Goal: Information Seeking & Learning: Learn about a topic

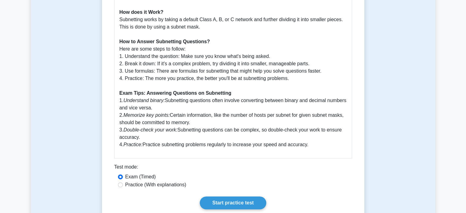
scroll to position [284, 0]
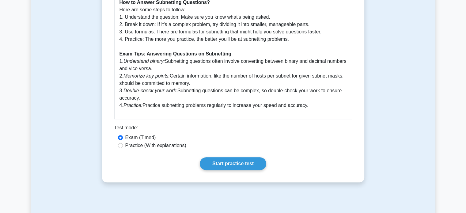
click at [146, 144] on label "Practice (With explanations)" at bounding box center [155, 145] width 61 height 7
click at [123, 144] on input "Practice (With explanations)" at bounding box center [120, 145] width 5 height 5
radio input "true"
click at [247, 165] on link "Start practice test" at bounding box center [233, 163] width 66 height 13
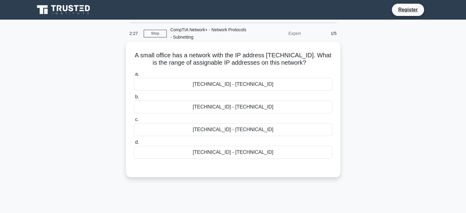
click at [232, 155] on div "192.168.100.129 - 192.168.100.159" at bounding box center [233, 152] width 198 height 13
click at [134, 144] on input "d. 192.168.100.129 - 192.168.100.159" at bounding box center [134, 142] width 0 height 4
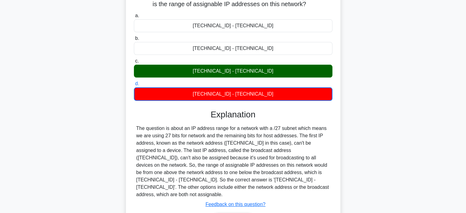
scroll to position [61, 0]
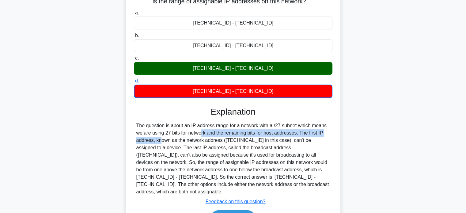
drag, startPoint x: 165, startPoint y: 134, endPoint x: 313, endPoint y: 132, distance: 148.2
click at [313, 132] on div "The question is about an IP address range for a network with a /27 subnet which…" at bounding box center [233, 158] width 194 height 73
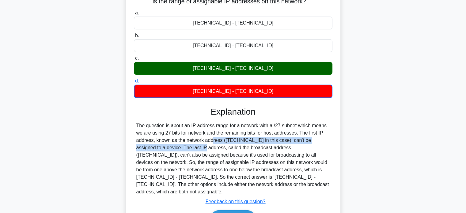
drag, startPoint x: 149, startPoint y: 144, endPoint x: 173, endPoint y: 143, distance: 23.6
click at [173, 143] on div "The question is about an IP address range for a network with a /27 subnet which…" at bounding box center [233, 158] width 194 height 73
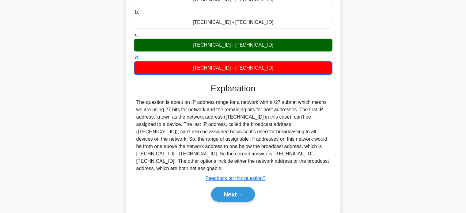
scroll to position [118, 0]
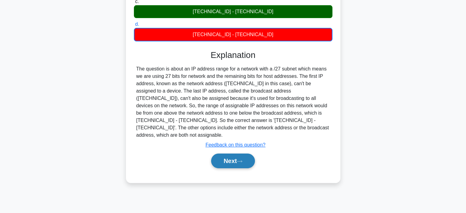
click at [243, 153] on button "Next" at bounding box center [233, 160] width 44 height 15
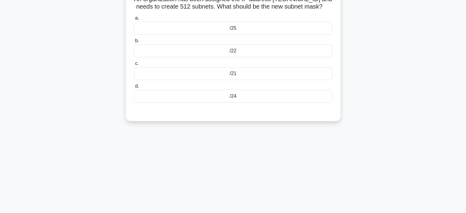
scroll to position [0, 0]
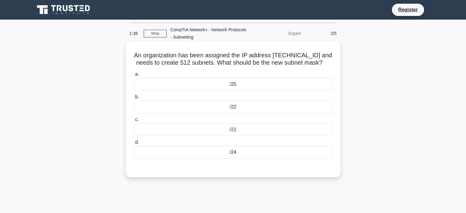
click at [314, 57] on h5 "An organization has been assigned the IP address 172.16.0.0/16 and needs to cre…" at bounding box center [233, 58] width 200 height 15
click at [234, 82] on div "/25" at bounding box center [233, 84] width 198 height 13
click at [134, 76] on input "a. /25" at bounding box center [134, 74] width 0 height 4
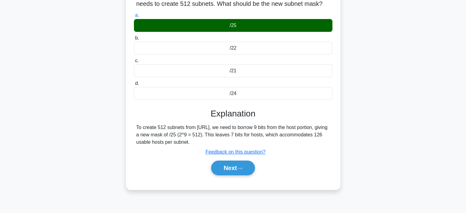
scroll to position [61, 0]
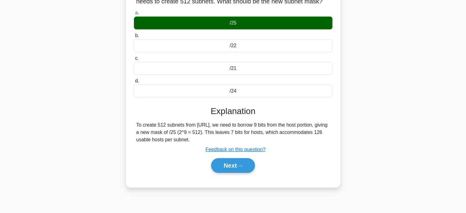
drag, startPoint x: 140, startPoint y: 125, endPoint x: 232, endPoint y: 136, distance: 92.6
click at [232, 136] on div "To create 512 subnets from 172.16.0.0/16, we need to borrow 9 bits from the hos…" at bounding box center [233, 132] width 194 height 22
drag, startPoint x: 229, startPoint y: 138, endPoint x: 171, endPoint y: 142, distance: 57.8
click at [171, 142] on div "To create 512 subnets from 172.16.0.0/16, we need to borrow 9 bits from the hos…" at bounding box center [233, 132] width 194 height 22
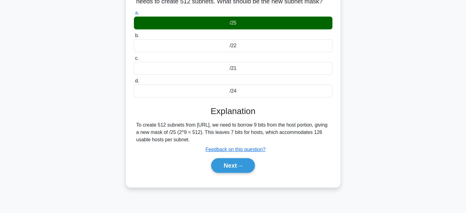
click at [171, 142] on div "To create 512 subnets from 172.16.0.0/16, we need to borrow 9 bits from the hos…" at bounding box center [233, 132] width 194 height 22
click at [220, 165] on button "Next" at bounding box center [233, 165] width 44 height 15
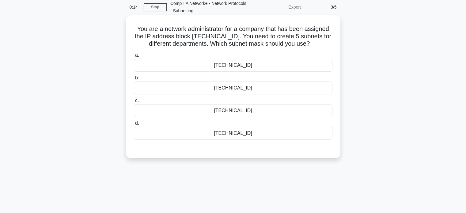
scroll to position [0, 0]
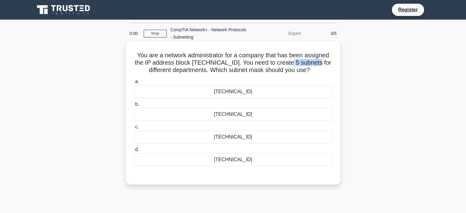
drag, startPoint x: 290, startPoint y: 62, endPoint x: 316, endPoint y: 64, distance: 26.4
click at [316, 64] on h5 "You are a network administrator for a company that has been assigned the IP add…" at bounding box center [233, 62] width 200 height 23
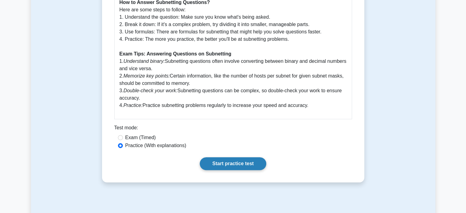
click at [220, 163] on link "Start practice test" at bounding box center [233, 163] width 66 height 13
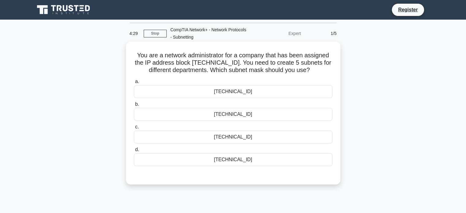
click at [235, 137] on div "255.255.255.192" at bounding box center [233, 136] width 198 height 13
click at [134, 129] on input "c. 255.255.255.192" at bounding box center [134, 127] width 0 height 4
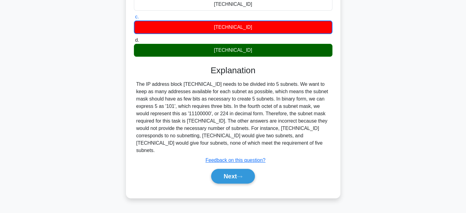
scroll to position [118, 0]
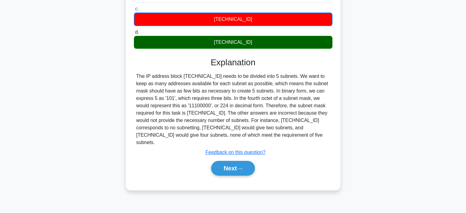
drag, startPoint x: 211, startPoint y: 162, endPoint x: 205, endPoint y: 161, distance: 5.4
click at [211, 162] on button "Next" at bounding box center [233, 168] width 44 height 15
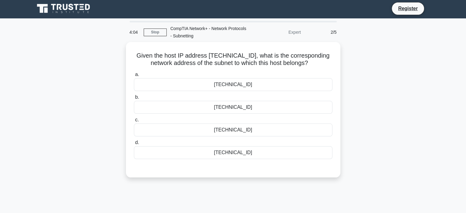
scroll to position [0, 0]
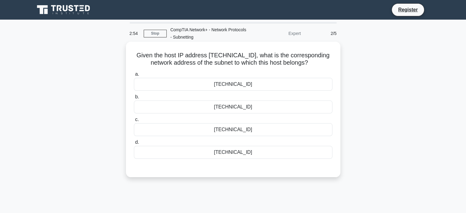
click at [289, 83] on div "172.18.0.0" at bounding box center [233, 84] width 198 height 13
click at [134, 76] on input "a. 172.18.0.0" at bounding box center [134, 74] width 0 height 4
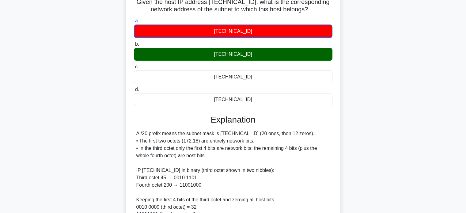
scroll to position [92, 0]
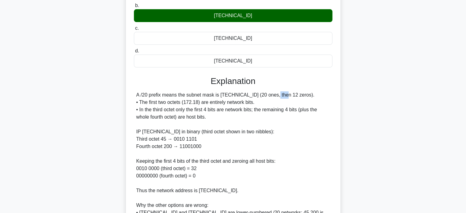
drag, startPoint x: 236, startPoint y: 94, endPoint x: 246, endPoint y: 96, distance: 9.6
click at [246, 96] on div "A /20 prefix means the subnet mask is 255.255.240.0 (20 ones, then 12 zeros). •…" at bounding box center [233, 168] width 194 height 154
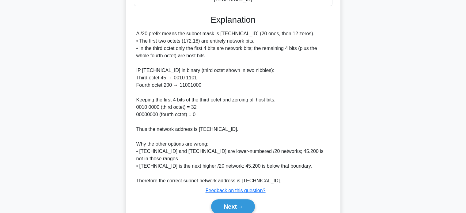
scroll to position [179, 0]
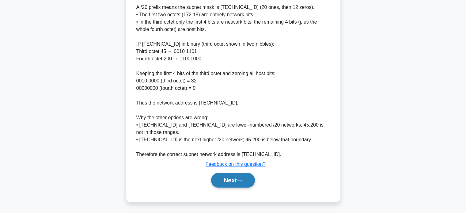
click at [231, 179] on button "Next" at bounding box center [233, 180] width 44 height 15
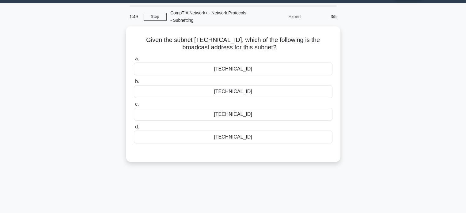
scroll to position [0, 0]
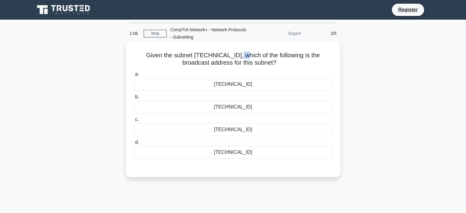
drag, startPoint x: 240, startPoint y: 58, endPoint x: 234, endPoint y: 55, distance: 6.6
click at [234, 55] on h5 "Given the subnet 192.168.45.192/28, which of the following is the broadcast add…" at bounding box center [233, 58] width 200 height 15
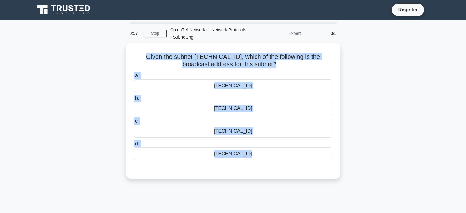
drag, startPoint x: 125, startPoint y: 53, endPoint x: 356, endPoint y: 165, distance: 256.9
click at [356, 165] on div "Given the subnet 192.168.45.192/28, which of the following is the broadcast add…" at bounding box center [233, 114] width 404 height 143
click at [341, 166] on div "Given the subnet 192.168.45.192/28, which of the following is the broadcast add…" at bounding box center [233, 114] width 404 height 143
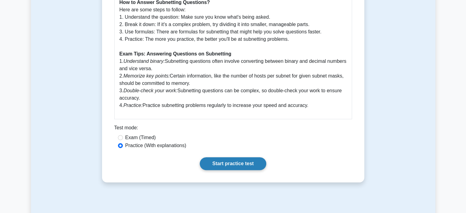
click at [217, 164] on link "Start practice test" at bounding box center [233, 163] width 66 height 13
click at [238, 160] on link "Start practice test" at bounding box center [233, 163] width 66 height 13
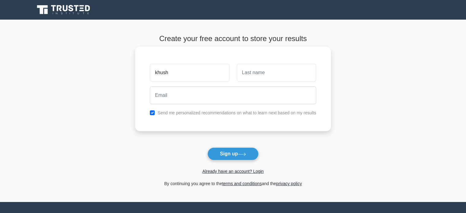
type input "khush"
click at [257, 76] on input "text" at bounding box center [276, 73] width 79 height 18
type input "patel"
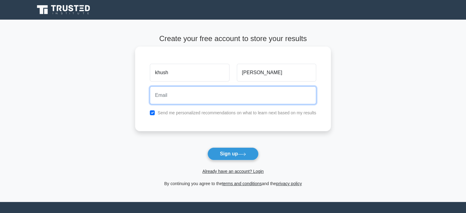
click at [233, 91] on input "email" at bounding box center [233, 95] width 166 height 18
type input "khushp586@gmail.com"
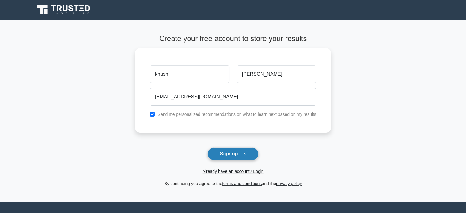
click at [256, 158] on button "Sign up" at bounding box center [232, 153] width 51 height 13
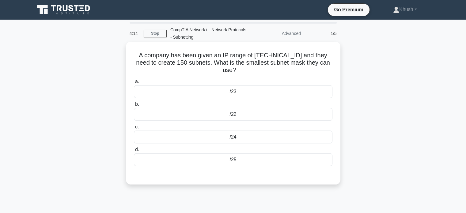
drag, startPoint x: 258, startPoint y: 133, endPoint x: 261, endPoint y: 135, distance: 3.8
click at [258, 136] on div "/24" at bounding box center [233, 136] width 198 height 13
click at [134, 129] on input "c. /24" at bounding box center [134, 127] width 0 height 4
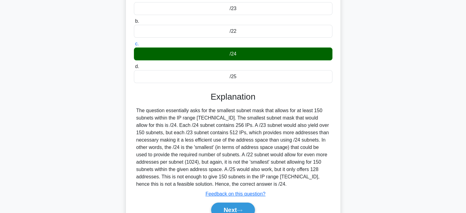
scroll to position [118, 0]
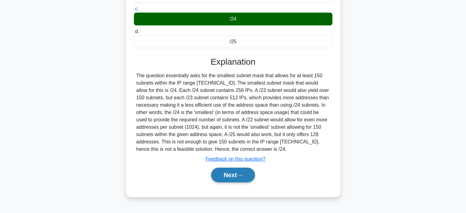
click at [228, 169] on button "Next" at bounding box center [233, 175] width 44 height 15
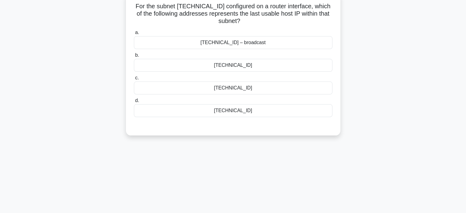
scroll to position [0, 0]
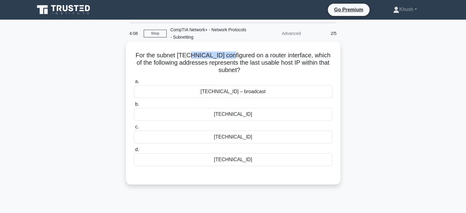
drag, startPoint x: 187, startPoint y: 56, endPoint x: 227, endPoint y: 58, distance: 39.9
click at [227, 58] on h5 "For the subnet 192.168.77.64/29 configured on a router interface, which of the …" at bounding box center [233, 62] width 200 height 23
click at [238, 115] on div "192.168.77.72" at bounding box center [233, 114] width 198 height 13
click at [134, 106] on input "b. 192.168.77.72" at bounding box center [134, 104] width 0 height 4
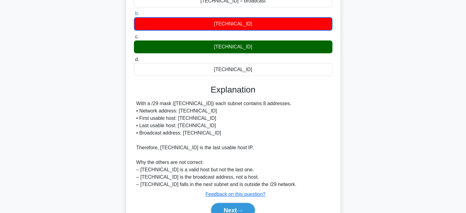
scroll to position [92, 0]
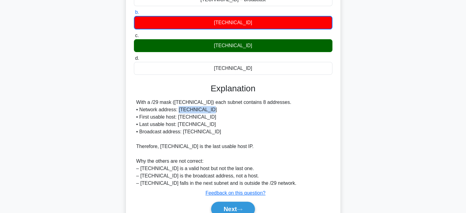
drag, startPoint x: 179, startPoint y: 110, endPoint x: 211, endPoint y: 112, distance: 32.9
click at [211, 112] on div "With a /29 mask (255.255.255.248) each subnet contains 8 addresses. • Network a…" at bounding box center [233, 143] width 194 height 88
drag, startPoint x: 177, startPoint y: 119, endPoint x: 207, endPoint y: 120, distance: 29.7
click at [207, 120] on div "With a /29 mask (255.255.255.248) each subnet contains 8 addresses. • Network a…" at bounding box center [233, 143] width 194 height 88
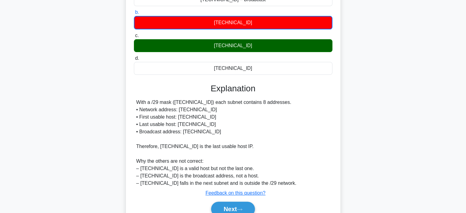
click at [238, 125] on div "With a /29 mask (255.255.255.248) each subnet contains 8 addresses. • Network a…" at bounding box center [233, 143] width 194 height 88
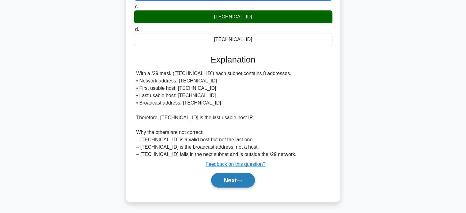
click at [230, 184] on button "Next" at bounding box center [233, 180] width 44 height 15
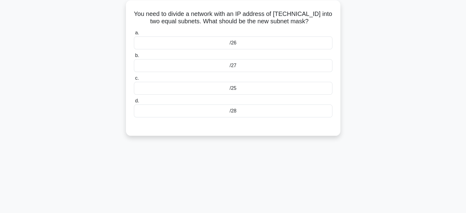
scroll to position [0, 0]
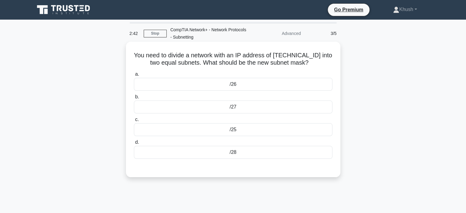
click at [234, 104] on div "/27" at bounding box center [233, 106] width 198 height 13
click at [134, 99] on input "b. /27" at bounding box center [134, 97] width 0 height 4
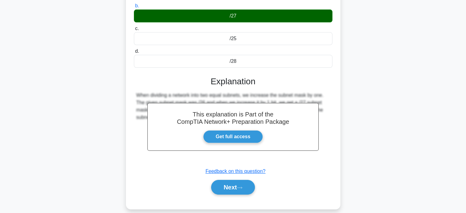
scroll to position [92, 0]
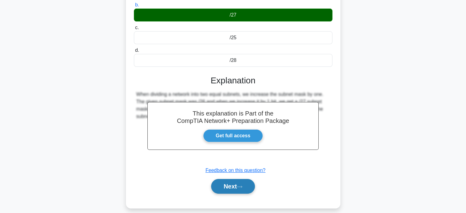
click at [232, 188] on button "Next" at bounding box center [233, 186] width 44 height 15
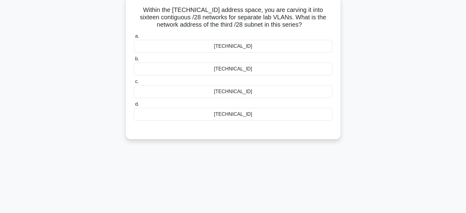
scroll to position [0, 0]
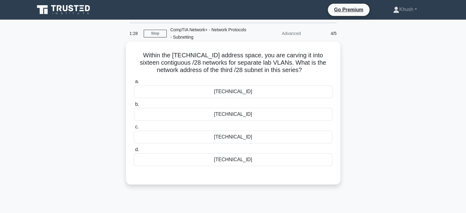
click at [260, 162] on div "192.0.2.24" at bounding box center [233, 159] width 198 height 13
click at [134, 152] on input "d. 192.0.2.24" at bounding box center [134, 150] width 0 height 4
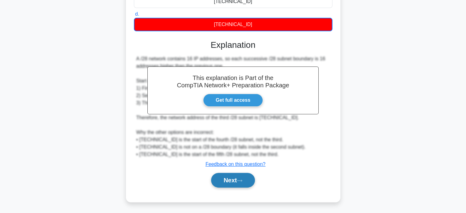
click at [239, 184] on button "Next" at bounding box center [233, 180] width 44 height 15
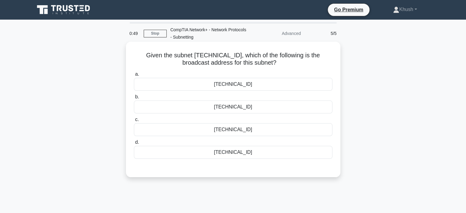
click at [250, 87] on div "192.168.45.207" at bounding box center [233, 84] width 198 height 13
click at [134, 76] on input "a. 192.168.45.207" at bounding box center [134, 74] width 0 height 4
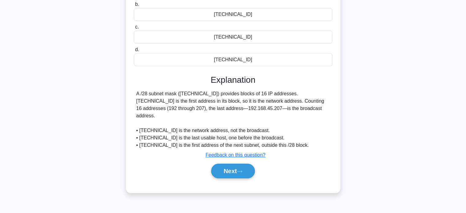
scroll to position [118, 0]
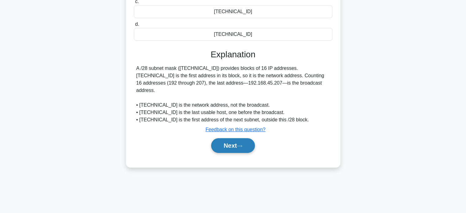
click at [228, 138] on button "Next" at bounding box center [233, 145] width 44 height 15
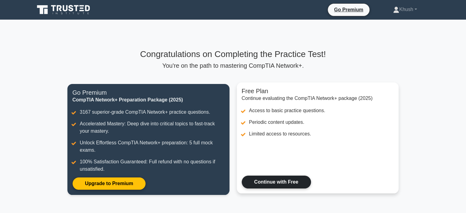
click at [268, 176] on link "Continue with Free" at bounding box center [276, 181] width 69 height 13
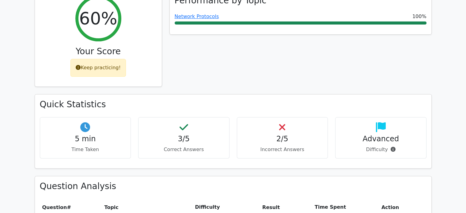
scroll to position [245, 0]
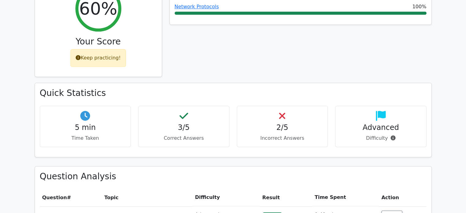
click at [396, 134] on p "Difficulty" at bounding box center [380, 137] width 81 height 7
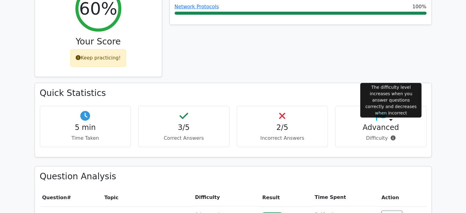
click at [390, 135] on icon at bounding box center [392, 137] width 5 height 5
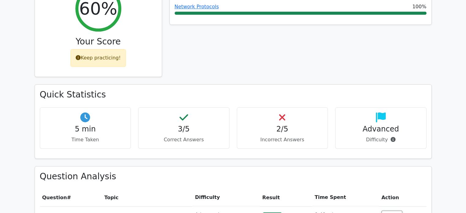
click at [342, 142] on div "Quick Statistics 5 min Time Taken 3/5 Correct Answers 2/5 Incorrect Answers Adv…" at bounding box center [233, 124] width 404 height 81
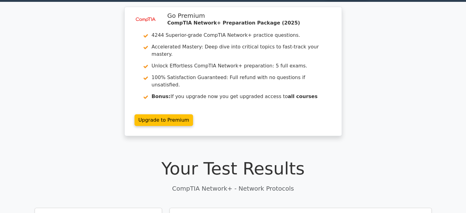
scroll to position [0, 0]
